Goal: Transaction & Acquisition: Purchase product/service

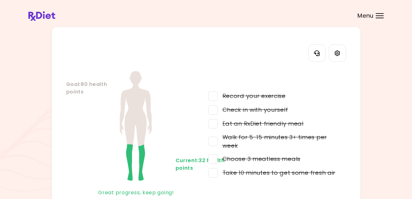
click at [368, 14] on span "Menu" at bounding box center [366, 16] width 16 height 6
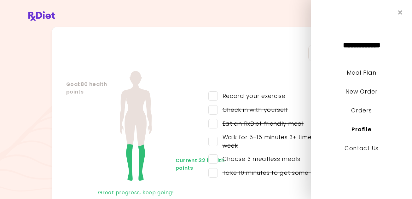
click at [357, 92] on link "New Order" at bounding box center [362, 92] width 32 height 8
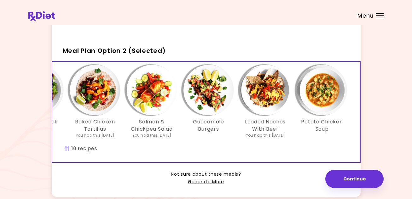
scroll to position [184, 0]
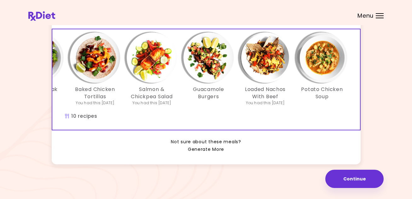
click at [204, 150] on link "Generate More" at bounding box center [206, 150] width 36 height 8
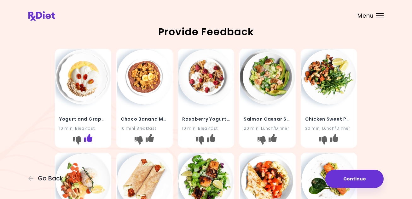
click at [88, 141] on icon "I like this recipe" at bounding box center [88, 138] width 8 height 8
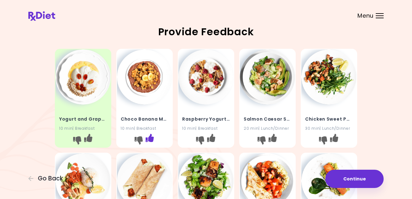
click at [150, 138] on icon "I like this recipe" at bounding box center [150, 138] width 8 height 8
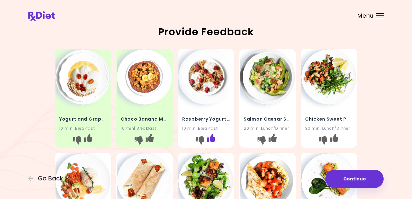
click at [213, 139] on icon "I like this recipe" at bounding box center [211, 138] width 8 height 8
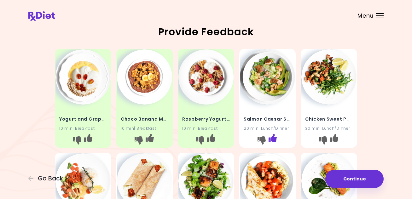
click at [273, 141] on icon "I like this recipe" at bounding box center [273, 138] width 8 height 8
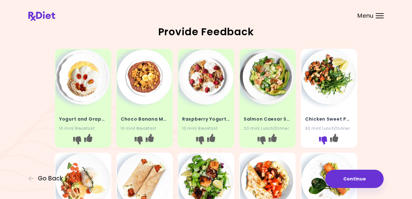
click at [323, 139] on icon "I don't like this recipe" at bounding box center [323, 141] width 8 height 8
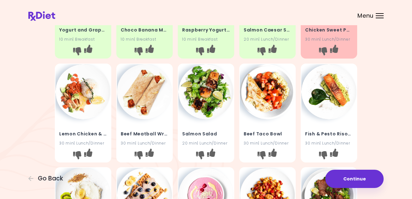
scroll to position [95, 0]
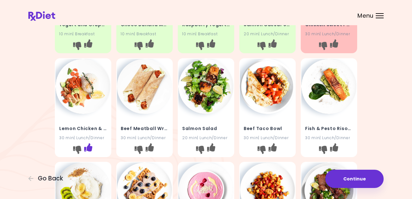
click at [87, 149] on icon "I like this recipe" at bounding box center [88, 147] width 8 height 8
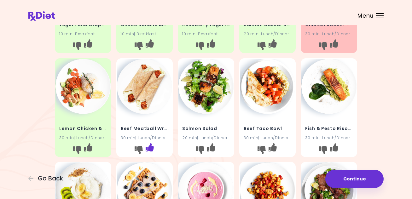
click at [150, 150] on icon "I like this recipe" at bounding box center [150, 147] width 8 height 8
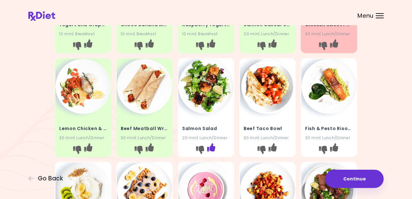
click at [212, 149] on icon "I like this recipe" at bounding box center [211, 147] width 8 height 8
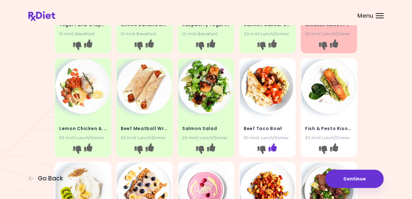
click at [274, 149] on icon "I like this recipe" at bounding box center [273, 147] width 8 height 8
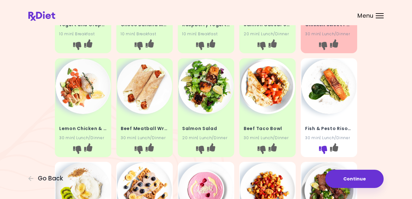
drag, startPoint x: 334, startPoint y: 150, endPoint x: 320, endPoint y: 149, distance: 13.9
click at [332, 150] on icon "I like this recipe" at bounding box center [334, 147] width 8 height 8
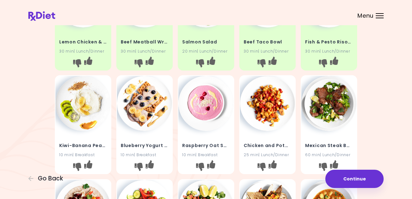
scroll to position [221, 0]
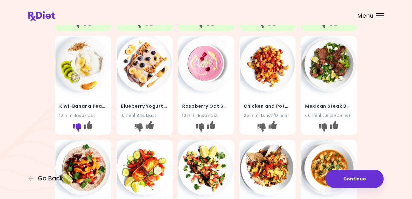
click at [76, 127] on icon "I don't like this recipe" at bounding box center [77, 128] width 8 height 8
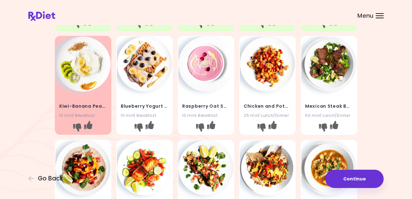
drag, startPoint x: 152, startPoint y: 127, endPoint x: 155, endPoint y: 127, distance: 3.5
click at [152, 127] on icon "I like this recipe" at bounding box center [150, 125] width 8 height 8
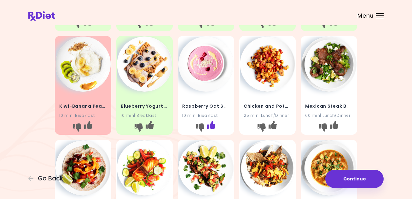
click at [209, 129] on icon "I like this recipe" at bounding box center [211, 125] width 8 height 8
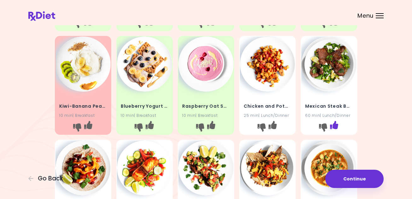
click at [335, 125] on icon "I like this recipe" at bounding box center [334, 125] width 8 height 8
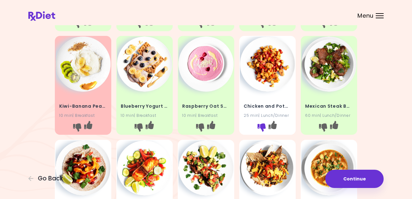
click at [261, 125] on icon "I don't like this recipe" at bounding box center [262, 128] width 8 height 8
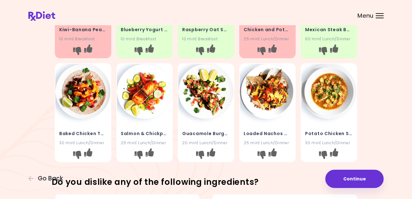
scroll to position [315, 0]
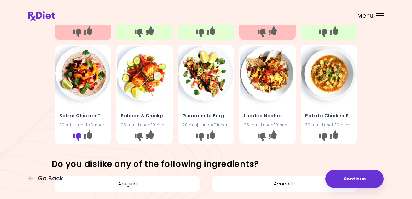
click at [76, 136] on icon "I don't like this recipe" at bounding box center [77, 137] width 8 height 8
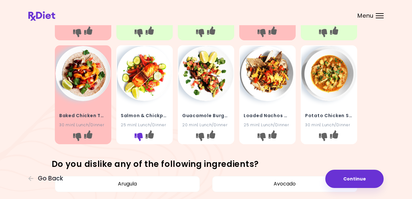
click at [139, 137] on icon "I don't like this recipe" at bounding box center [139, 137] width 8 height 8
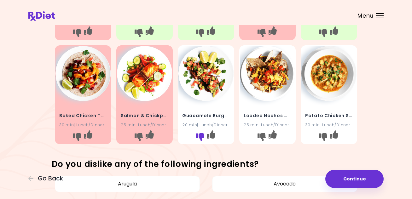
click at [200, 137] on icon "I don't like this recipe" at bounding box center [200, 137] width 8 height 8
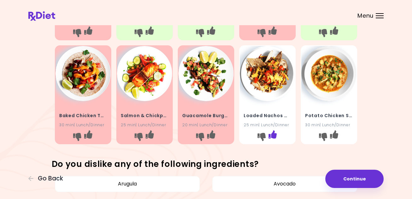
click at [273, 136] on icon "I like this recipe" at bounding box center [273, 135] width 8 height 8
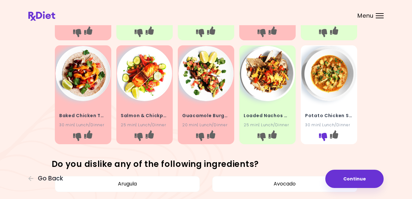
click at [324, 136] on icon "I don't like this recipe" at bounding box center [323, 137] width 8 height 8
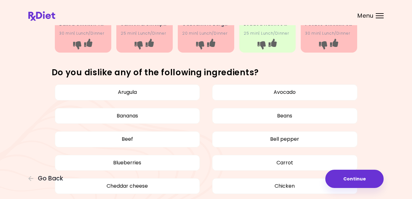
scroll to position [410, 0]
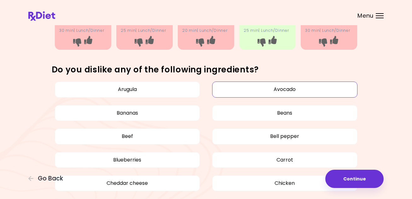
click at [259, 93] on button "Avocado" at bounding box center [284, 90] width 145 height 16
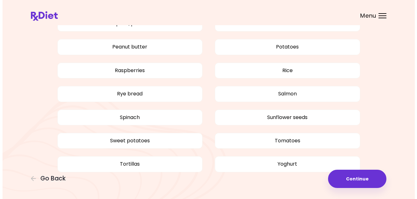
scroll to position [863, 0]
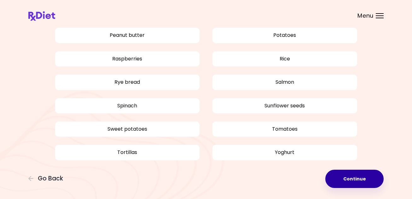
click at [355, 176] on button "Continue" at bounding box center [354, 179] width 58 height 18
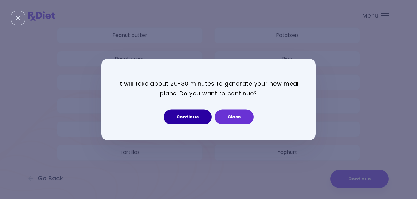
click at [196, 121] on button "Continue" at bounding box center [188, 117] width 48 height 15
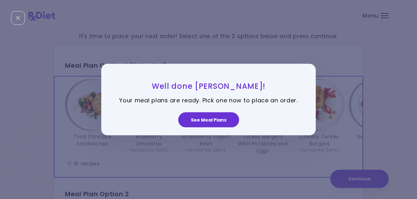
drag, startPoint x: 209, startPoint y: 120, endPoint x: 203, endPoint y: 120, distance: 5.4
click at [206, 120] on button "See Meal Plans" at bounding box center [208, 119] width 61 height 15
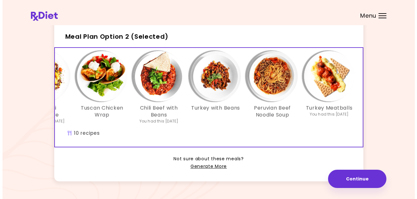
scroll to position [0, 279]
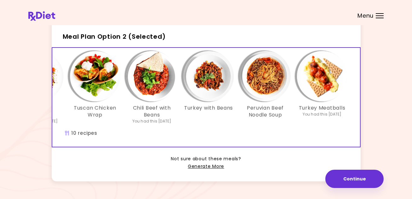
click at [271, 92] on img "Info - Peruvian Beef Noodle Soup - Meal Plan Option 2 (Selected)" at bounding box center [265, 76] width 50 height 50
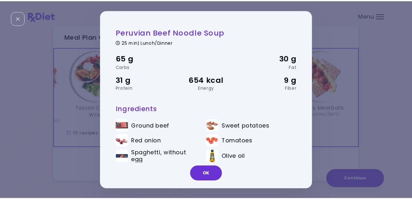
scroll to position [22, 0]
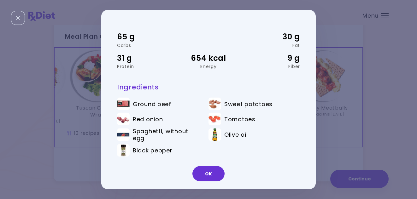
click at [214, 172] on button "OK" at bounding box center [208, 173] width 32 height 15
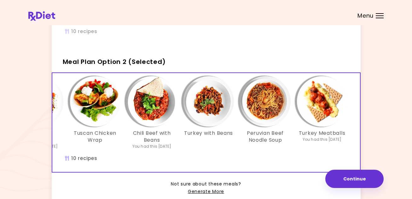
scroll to position [32, 0]
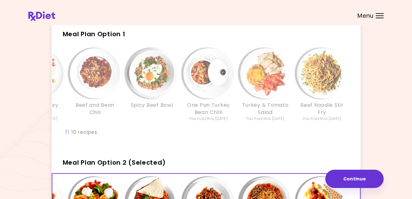
click at [314, 75] on img "Info - Beef Noodle Stir Fry - Meal Plan Option 1" at bounding box center [322, 73] width 50 height 50
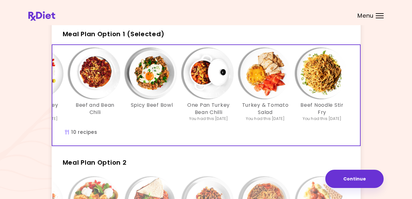
click at [314, 75] on img "Info - Beef Noodle Stir Fry - Meal Plan Option 1 (Selected)" at bounding box center [322, 73] width 50 height 50
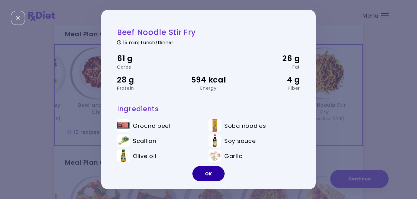
click at [210, 172] on button "OK" at bounding box center [208, 173] width 32 height 15
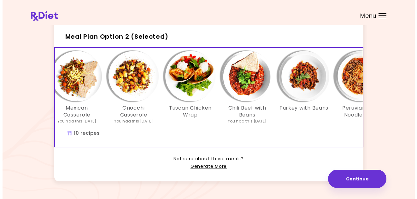
scroll to position [0, 187]
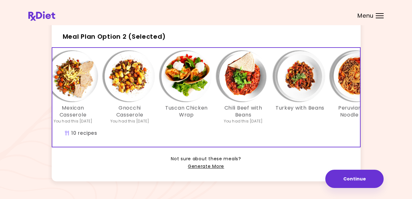
click at [244, 91] on img "Info - Chili Beef with Beans - Meal Plan Option 2 (Selected)" at bounding box center [243, 76] width 50 height 50
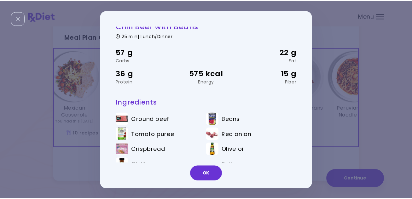
scroll to position [0, 0]
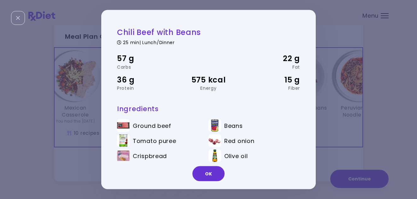
click at [214, 174] on button "OK" at bounding box center [208, 173] width 32 height 15
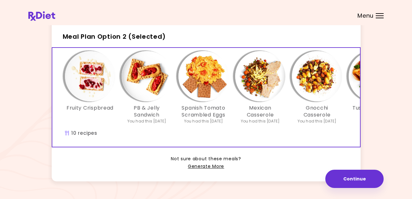
click at [355, 176] on button "Continue" at bounding box center [354, 179] width 58 height 18
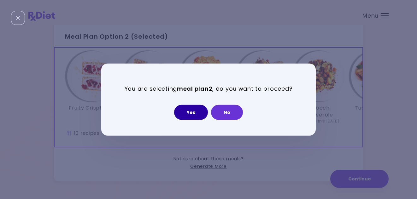
click at [186, 114] on button "Yes" at bounding box center [191, 112] width 34 height 15
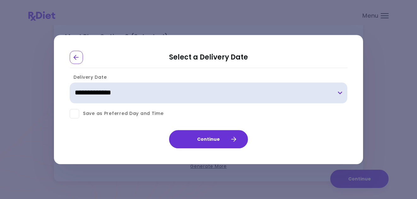
click at [171, 91] on select "**********" at bounding box center [209, 93] width 278 height 21
select select "**********"
click at [70, 83] on select "**********" at bounding box center [209, 93] width 278 height 21
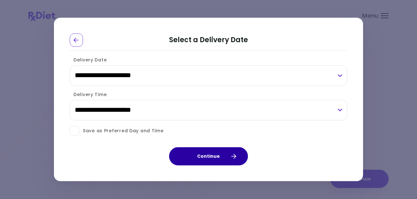
click at [201, 154] on button "Continue" at bounding box center [208, 157] width 79 height 18
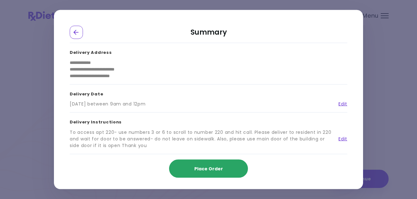
click at [204, 165] on button "Place Order" at bounding box center [208, 169] width 79 height 18
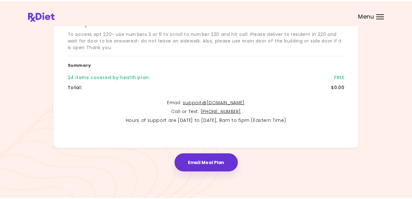
scroll to position [150, 0]
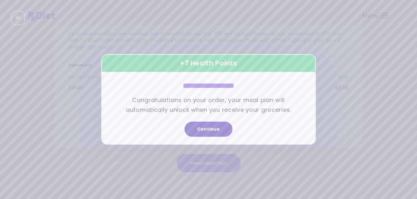
click at [213, 125] on button "Continue" at bounding box center [208, 129] width 48 height 15
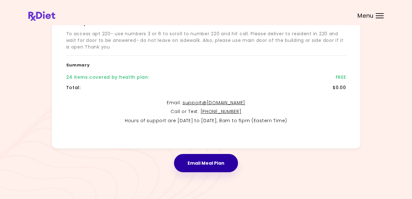
click at [212, 162] on button "Email Meal Plan" at bounding box center [206, 163] width 64 height 18
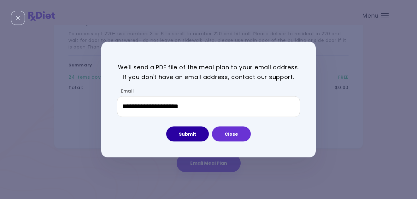
click at [196, 128] on button "Submit" at bounding box center [187, 133] width 43 height 15
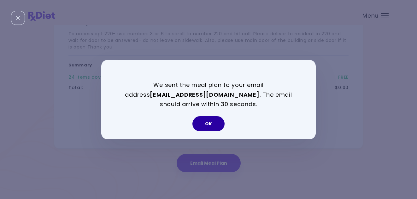
click at [205, 127] on button "OK" at bounding box center [208, 123] width 32 height 15
